Goal: Task Accomplishment & Management: Manage account settings

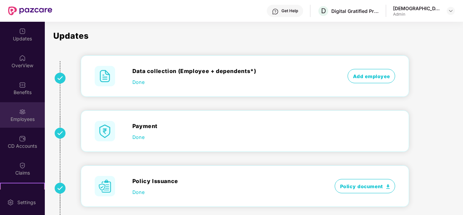
click at [26, 112] on div "Employees" at bounding box center [22, 114] width 45 height 25
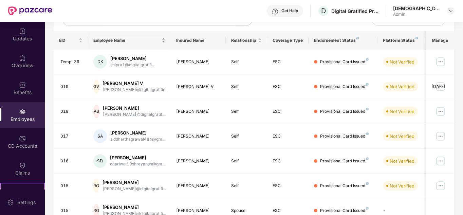
scroll to position [99, 0]
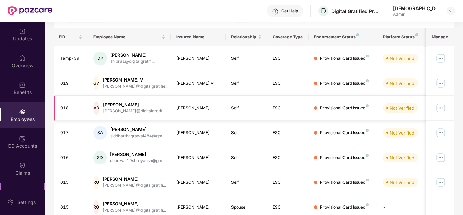
click at [333, 99] on td "Provisional Card Issued" at bounding box center [342, 108] width 69 height 25
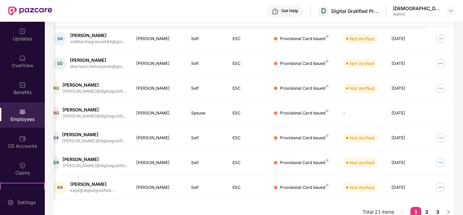
scroll to position [202, 0]
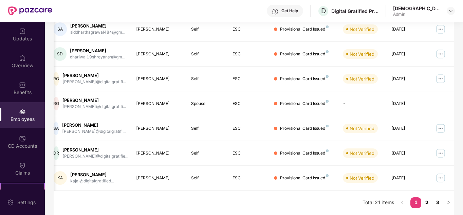
click at [428, 204] on link "2" at bounding box center [426, 202] width 11 height 10
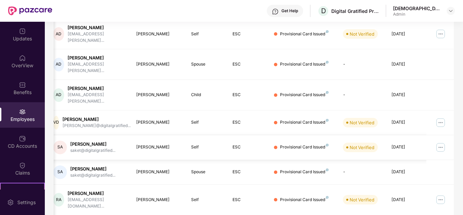
scroll to position [208, 0]
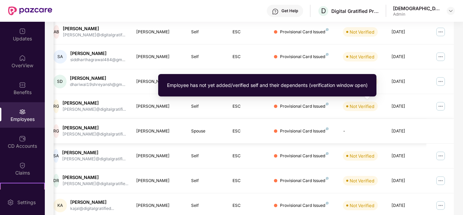
scroll to position [202, 0]
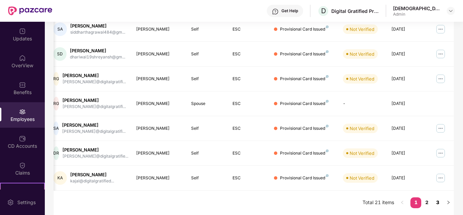
click at [438, 203] on link "3" at bounding box center [437, 202] width 11 height 10
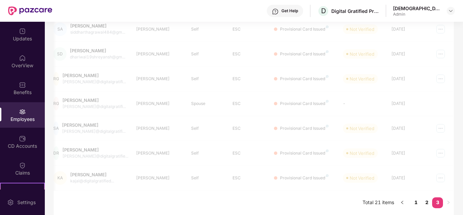
scroll to position [22, 0]
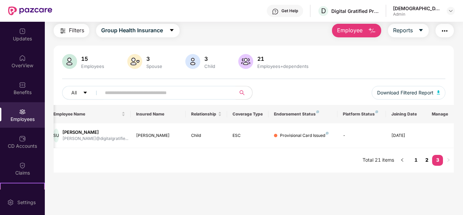
click at [427, 161] on link "2" at bounding box center [426, 160] width 11 height 10
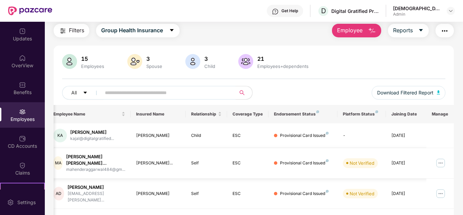
scroll to position [208, 0]
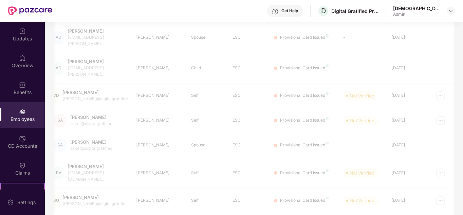
scroll to position [22, 0]
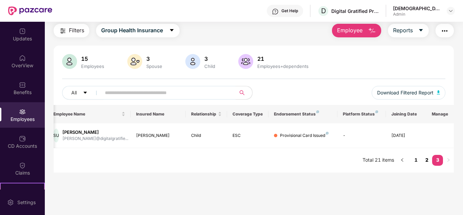
click at [424, 163] on link "2" at bounding box center [426, 160] width 11 height 10
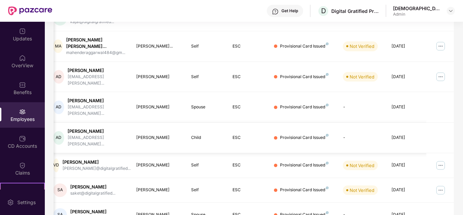
scroll to position [208, 0]
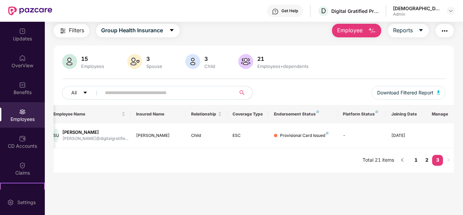
scroll to position [22, 0]
click at [424, 161] on link "2" at bounding box center [426, 160] width 11 height 10
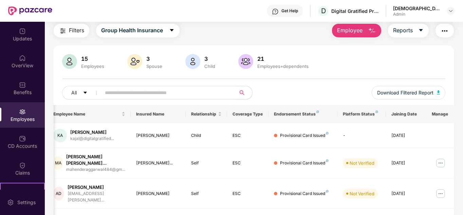
scroll to position [208, 0]
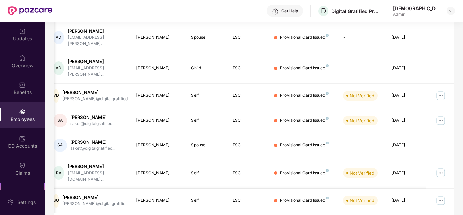
click at [440, 195] on img at bounding box center [440, 200] width 11 height 11
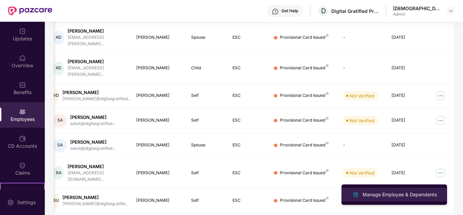
click at [392, 193] on div "Manage Employee & Dependents" at bounding box center [399, 194] width 77 height 7
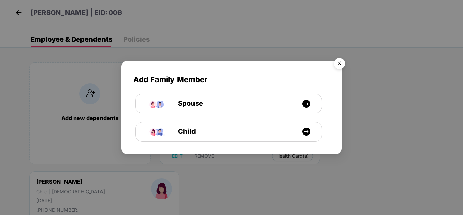
click at [340, 63] on img "Close" at bounding box center [339, 64] width 19 height 19
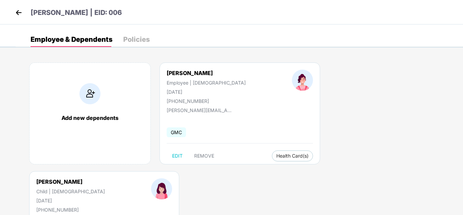
select select "*****"
select select "******"
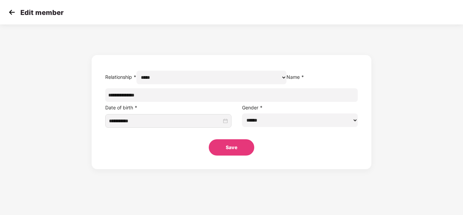
click at [224, 102] on input "**********" at bounding box center [231, 95] width 252 height 14
type input "*"
type input "**********"
click at [225, 155] on button "Save" at bounding box center [231, 147] width 45 height 16
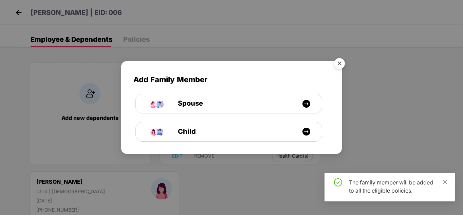
click at [338, 61] on img "Close" at bounding box center [339, 64] width 19 height 19
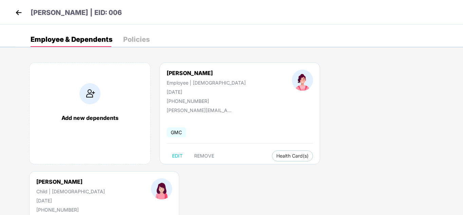
click at [21, 13] on img at bounding box center [19, 12] width 10 height 10
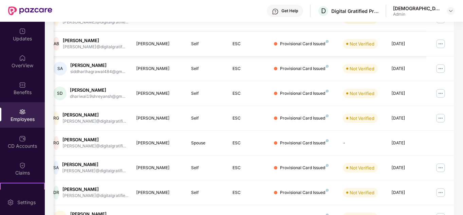
scroll to position [202, 0]
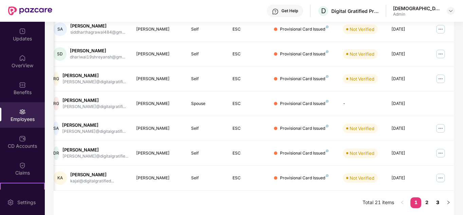
click at [436, 202] on link "3" at bounding box center [437, 202] width 11 height 10
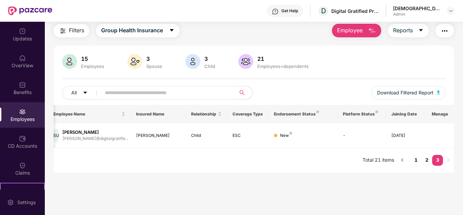
scroll to position [22, 0]
click at [428, 159] on link "2" at bounding box center [426, 160] width 11 height 10
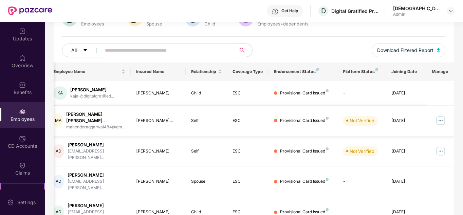
scroll to position [208, 0]
